Goal: Information Seeking & Learning: Learn about a topic

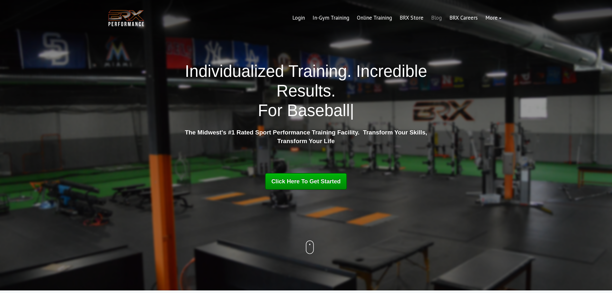
click at [435, 16] on link "Blog" at bounding box center [437, 17] width 18 height 15
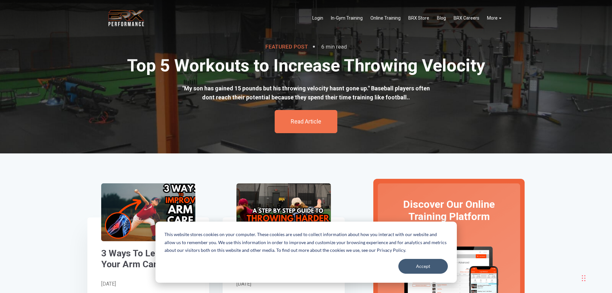
click at [407, 268] on button "Accept" at bounding box center [424, 266] width 50 height 15
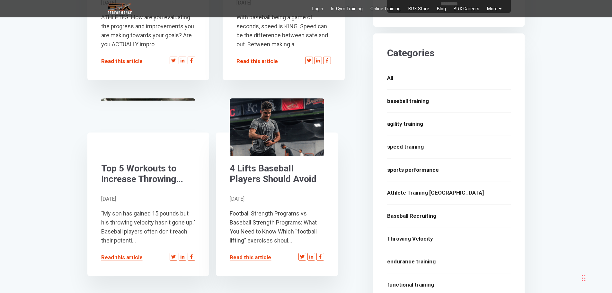
scroll to position [450, 0]
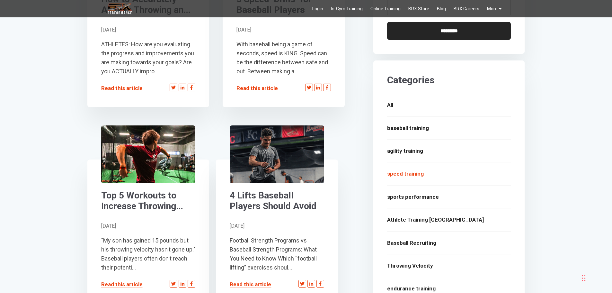
click at [398, 169] on link "speed training" at bounding box center [449, 174] width 124 height 10
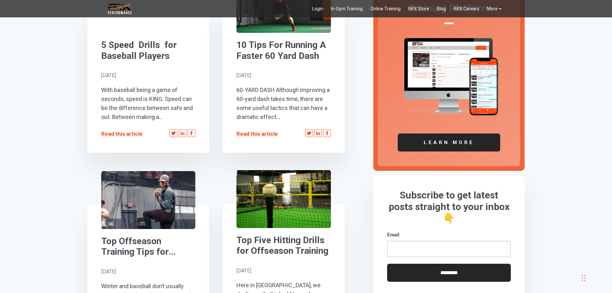
scroll to position [193, 0]
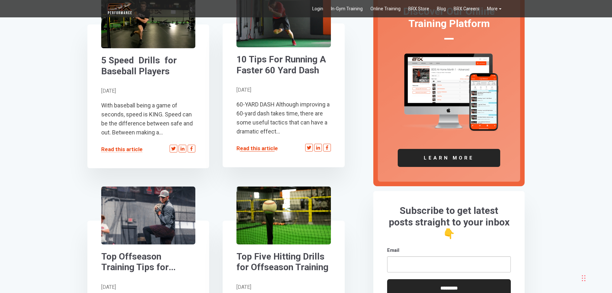
click at [258, 149] on link "Read this article" at bounding box center [257, 148] width 41 height 6
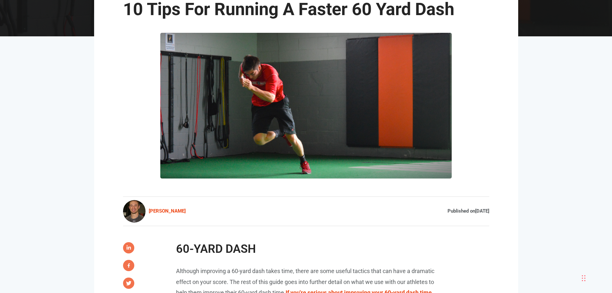
scroll to position [189, 0]
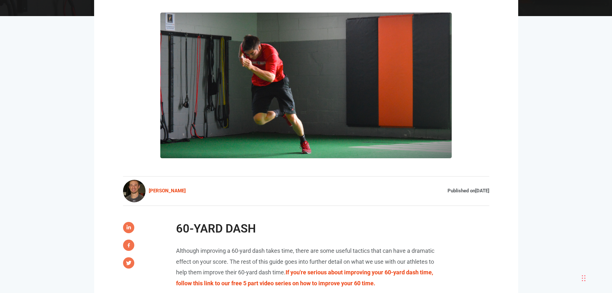
drag, startPoint x: 606, startPoint y: 32, endPoint x: 452, endPoint y: 209, distance: 234.7
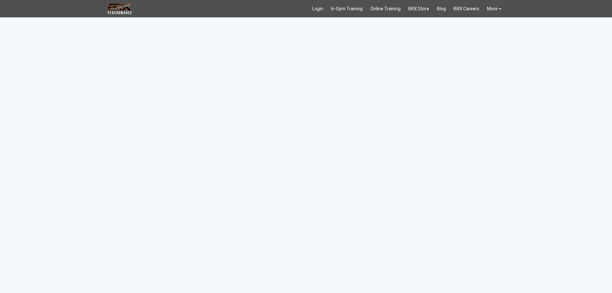
scroll to position [450, 0]
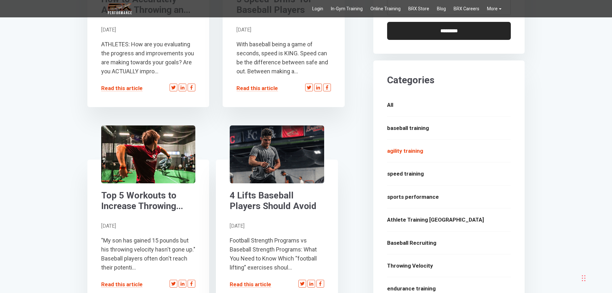
click at [411, 146] on link "agility training" at bounding box center [449, 151] width 124 height 10
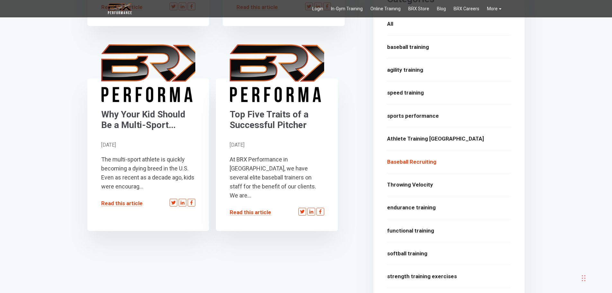
scroll to position [547, 0]
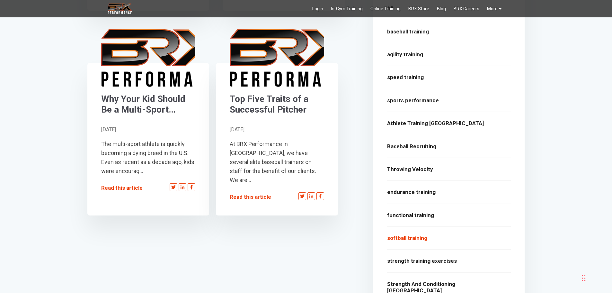
click at [413, 233] on link "softball training" at bounding box center [449, 238] width 124 height 10
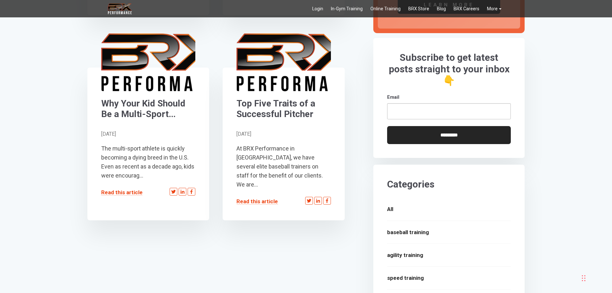
scroll to position [418, 0]
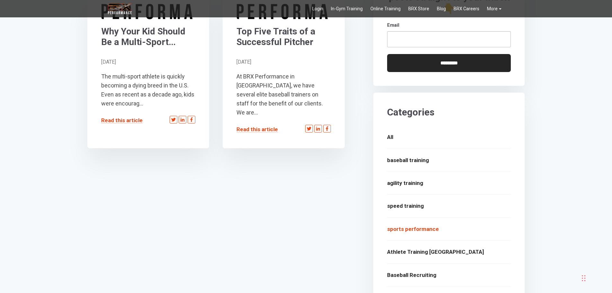
click at [414, 224] on link "sports performance" at bounding box center [449, 229] width 124 height 10
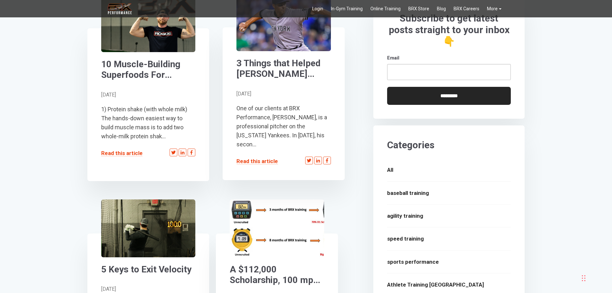
scroll to position [386, 0]
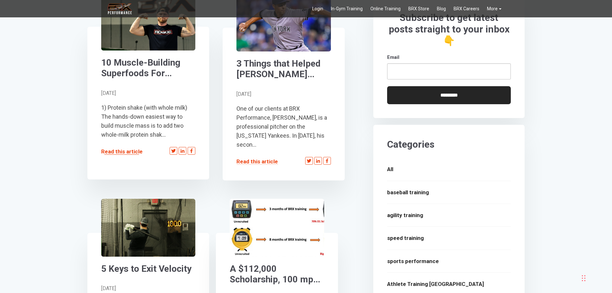
click at [121, 151] on link "Read this article" at bounding box center [121, 151] width 41 height 6
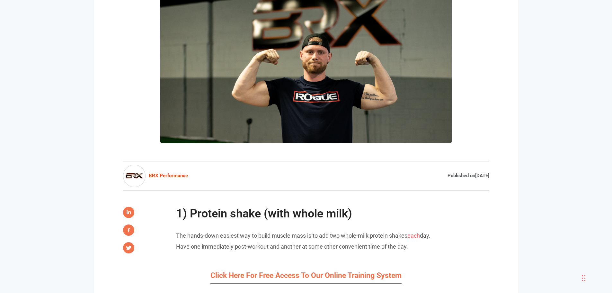
scroll to position [257, 0]
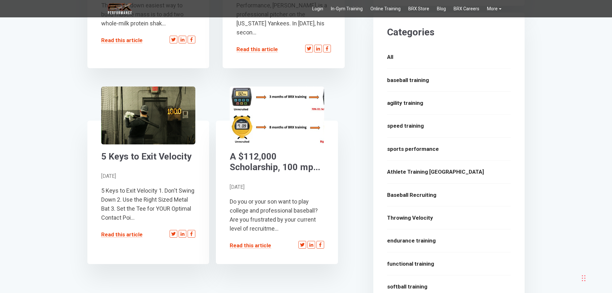
scroll to position [558, 0]
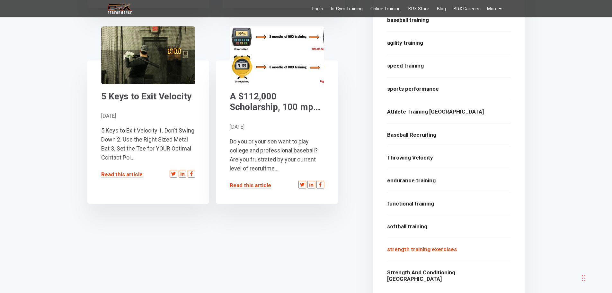
click at [431, 244] on link "strength training exercises" at bounding box center [449, 249] width 124 height 10
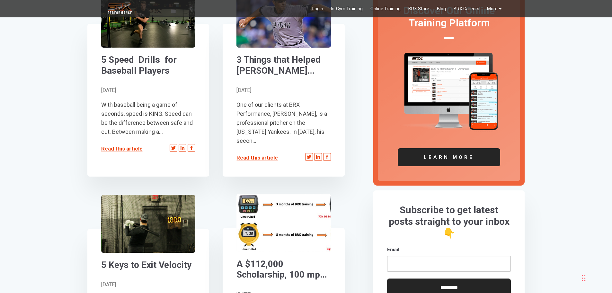
scroll to position [193, 0]
